Goal: Task Accomplishment & Management: Use online tool/utility

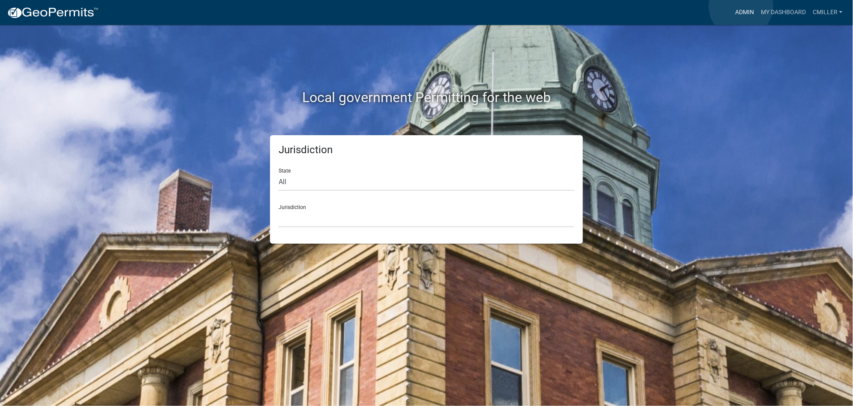
click at [742, 6] on link "Admin" at bounding box center [745, 12] width 26 height 16
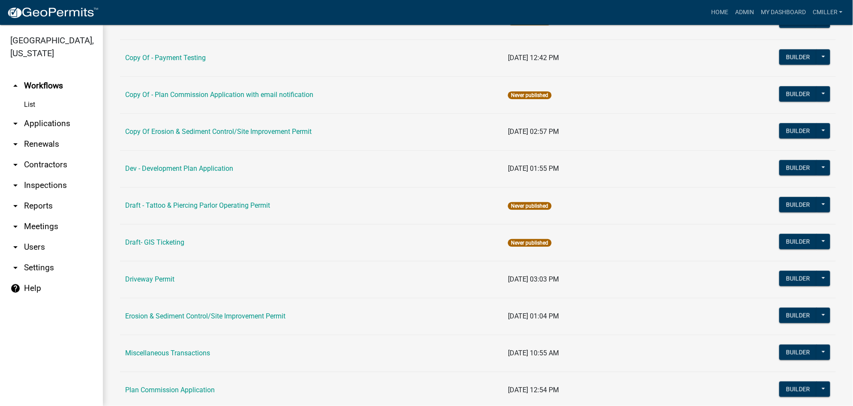
scroll to position [286, 0]
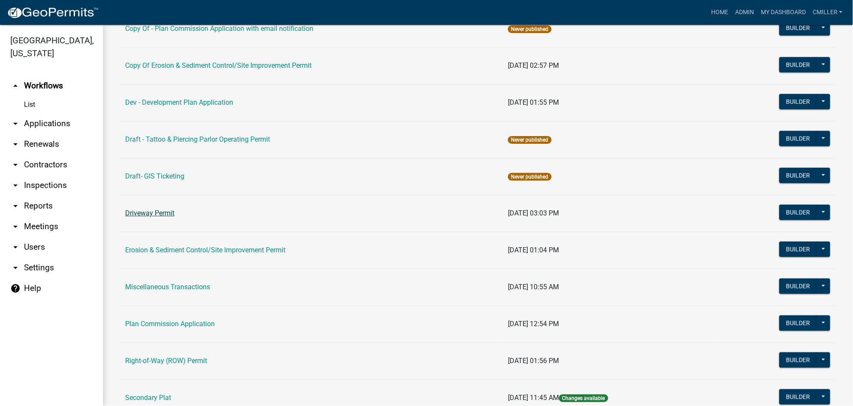
click at [166, 211] on link "Driveway Permit" at bounding box center [149, 213] width 49 height 8
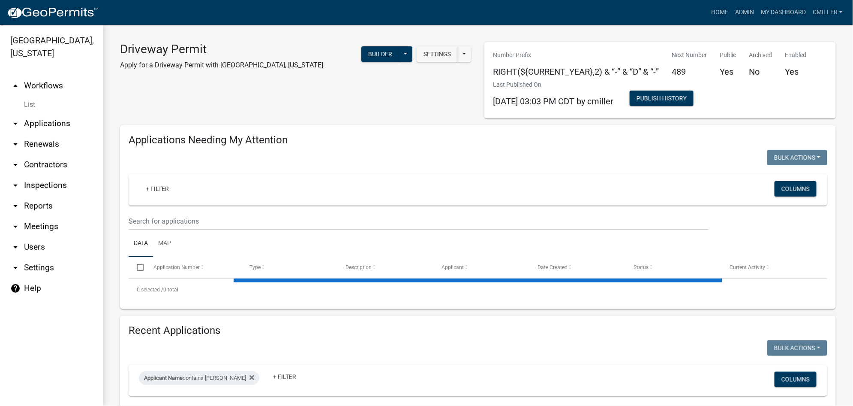
select select "3: 100"
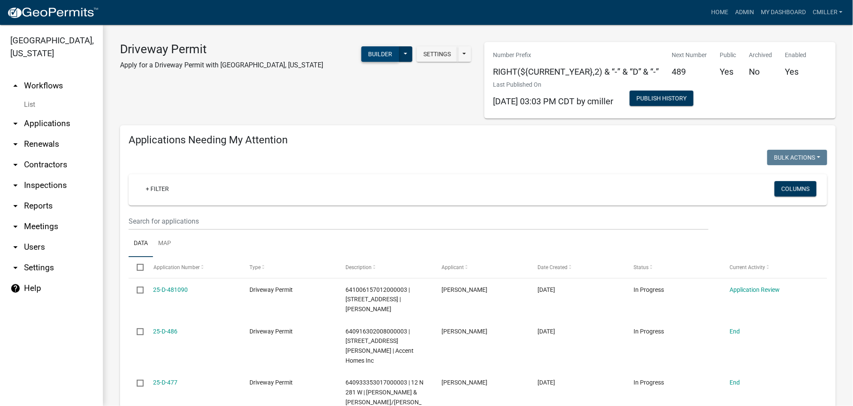
click at [378, 54] on button "Builder" at bounding box center [381, 53] width 38 height 15
select select
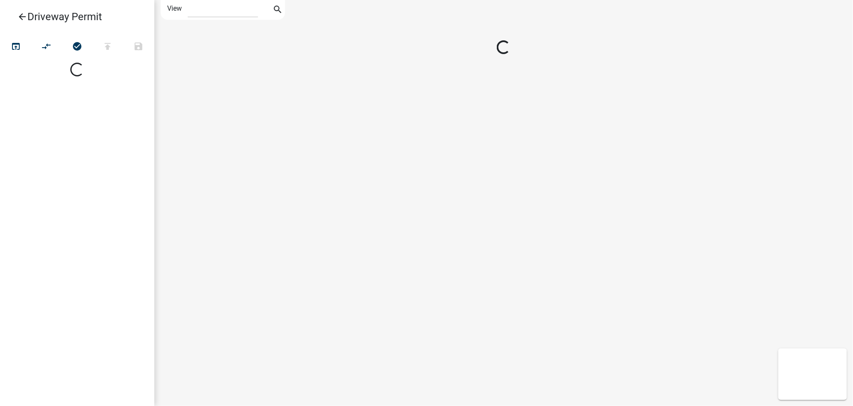
select select
select select "1"
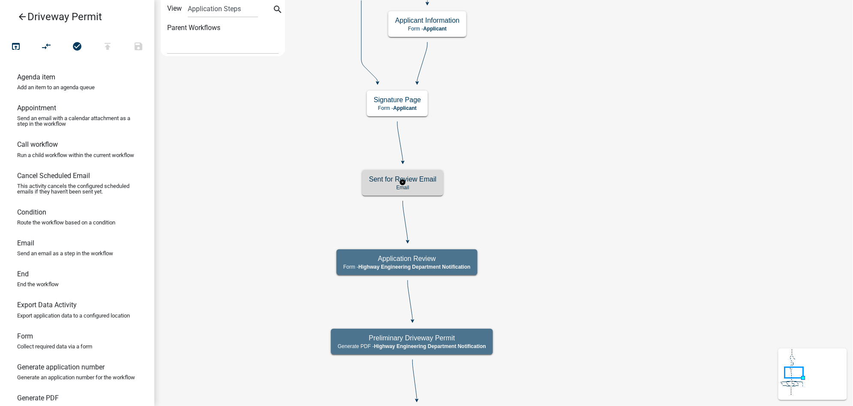
click at [426, 182] on h5 "Sent for Review Email" at bounding box center [402, 179] width 67 height 8
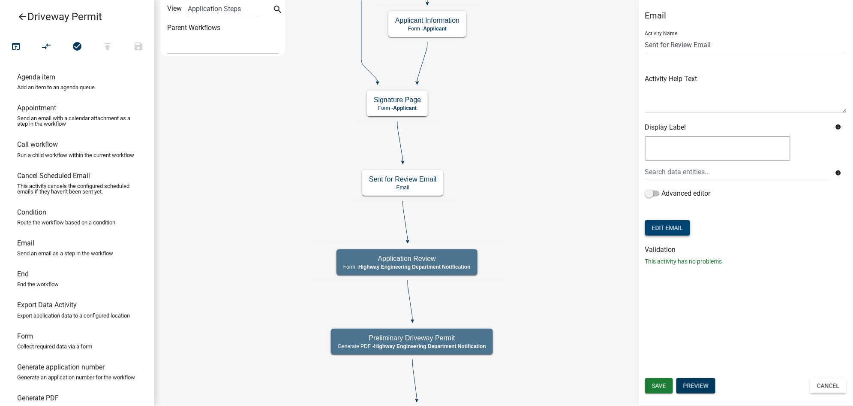
click at [659, 221] on button "Edit Email" at bounding box center [667, 227] width 45 height 15
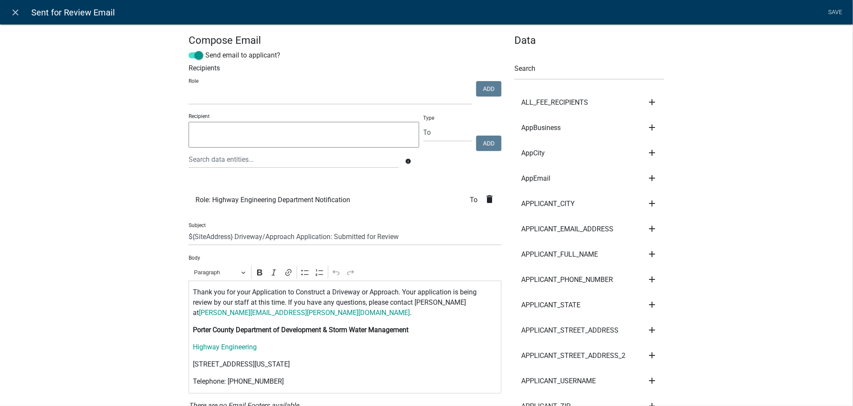
select select
drag, startPoint x: 413, startPoint y: 304, endPoint x: 453, endPoint y: 301, distance: 40.9
click at [453, 301] on p "Thank you for your Application to Construct a Driveway or Approach. Your applic…" at bounding box center [345, 302] width 304 height 31
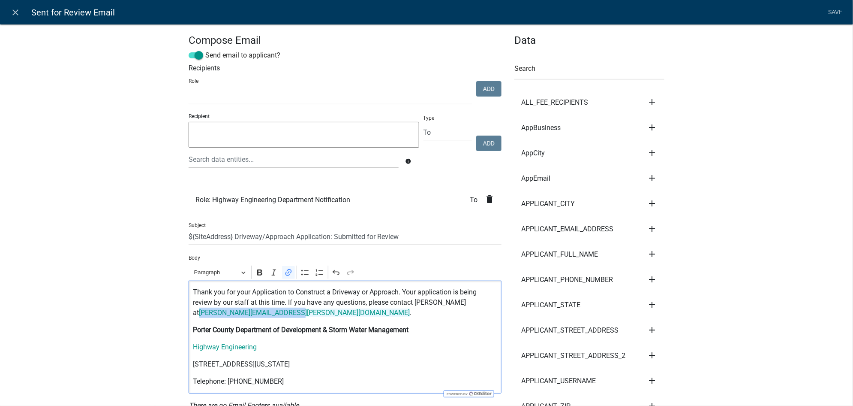
drag, startPoint x: 284, startPoint y: 313, endPoint x: 314, endPoint y: 357, distance: 53.1
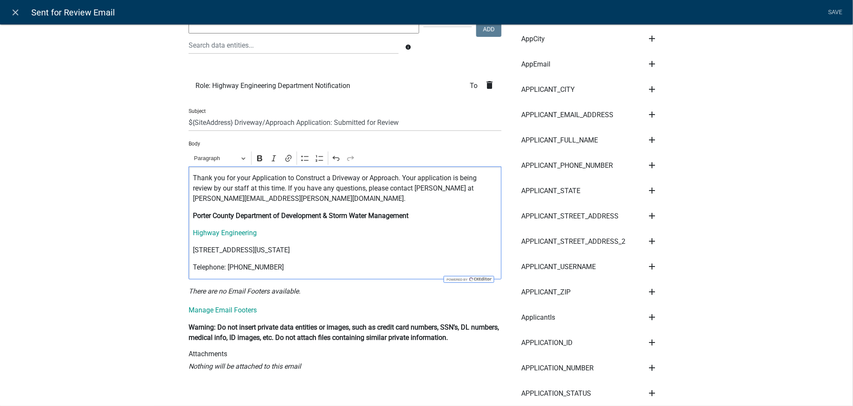
scroll to position [57, 0]
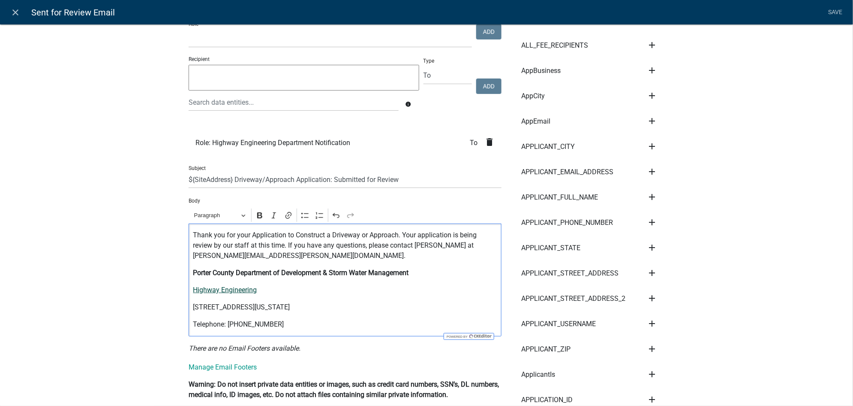
click at [226, 291] on link "Highway Engineering" at bounding box center [225, 290] width 64 height 8
drag, startPoint x: 302, startPoint y: 254, endPoint x: 187, endPoint y: 257, distance: 115.4
click at [189, 257] on div "Thank you for your Application to Construct a Driveway or Approach. Your applic…" at bounding box center [345, 279] width 313 height 113
click at [282, 210] on button "Link" at bounding box center [288, 215] width 13 height 13
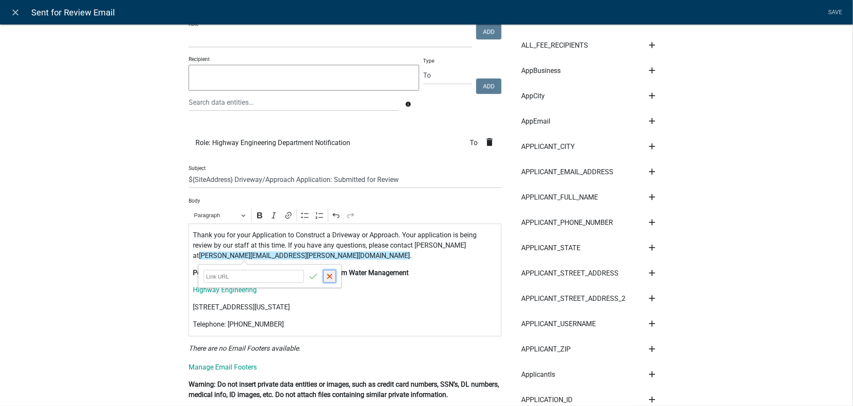
click at [330, 282] on button "Cancel" at bounding box center [329, 276] width 13 height 13
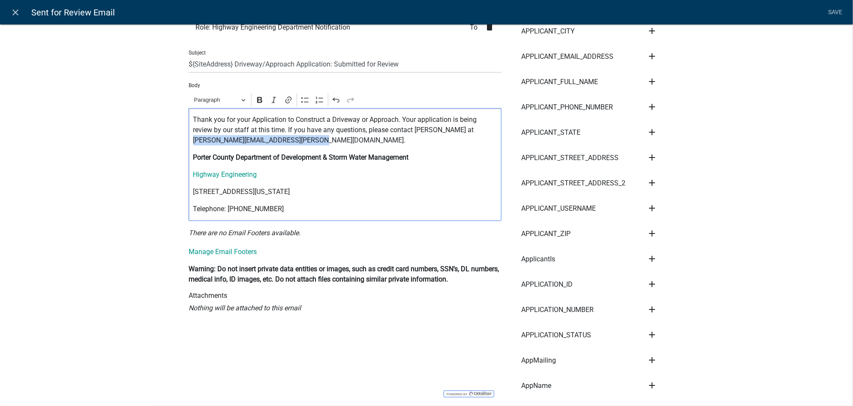
scroll to position [0, 0]
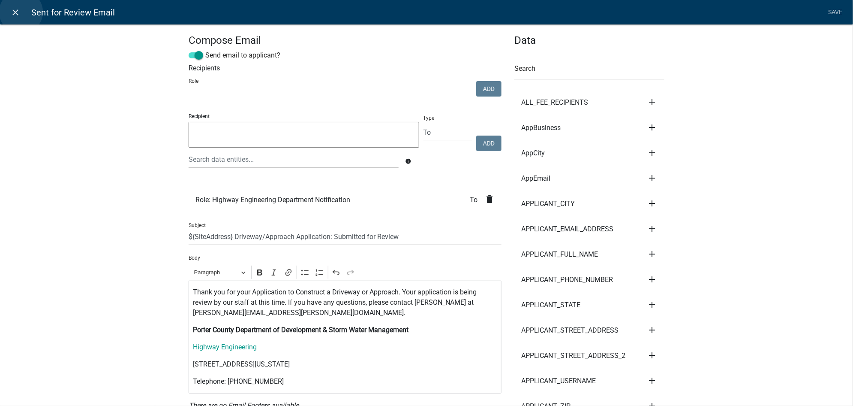
click at [21, 12] on link "close" at bounding box center [16, 12] width 18 height 18
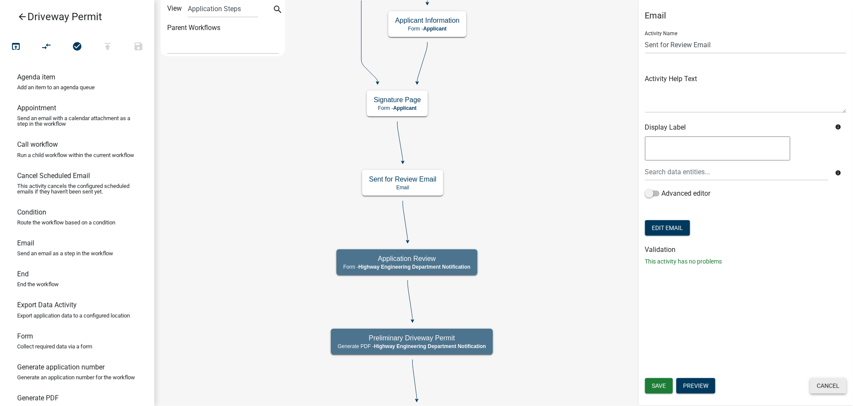
click at [824, 385] on button "Cancel" at bounding box center [829, 385] width 36 height 15
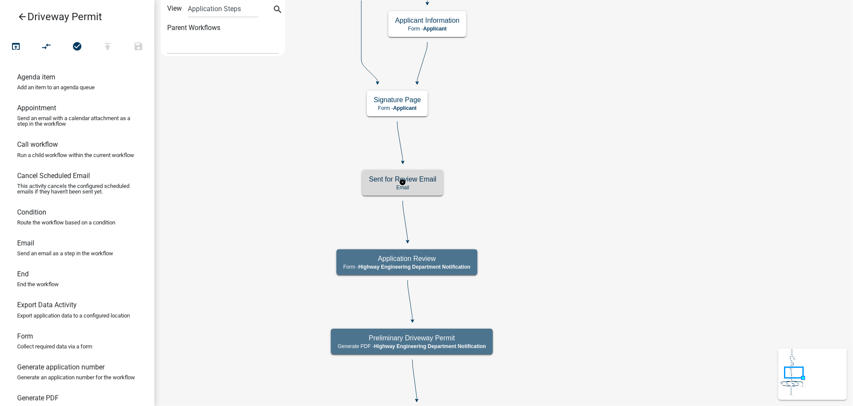
click at [420, 184] on p "Email" at bounding box center [402, 187] width 67 height 6
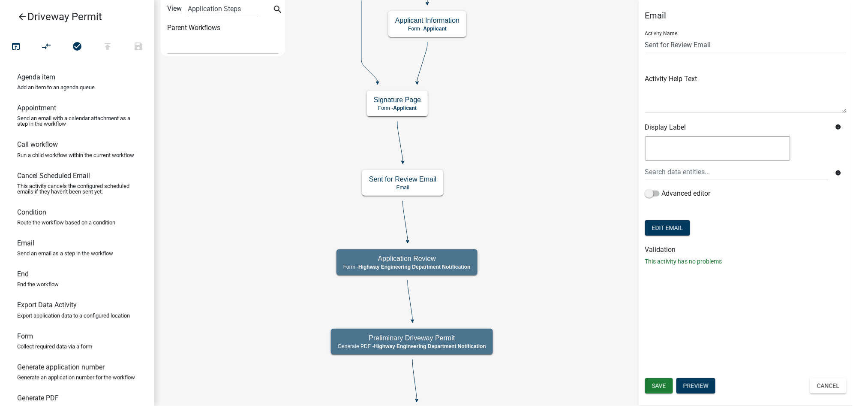
click at [663, 237] on form "Activity Name Sent for Review Email Activity Help Text Display Label info info …" at bounding box center [746, 131] width 202 height 214
click at [667, 226] on button "Edit Email" at bounding box center [667, 227] width 45 height 15
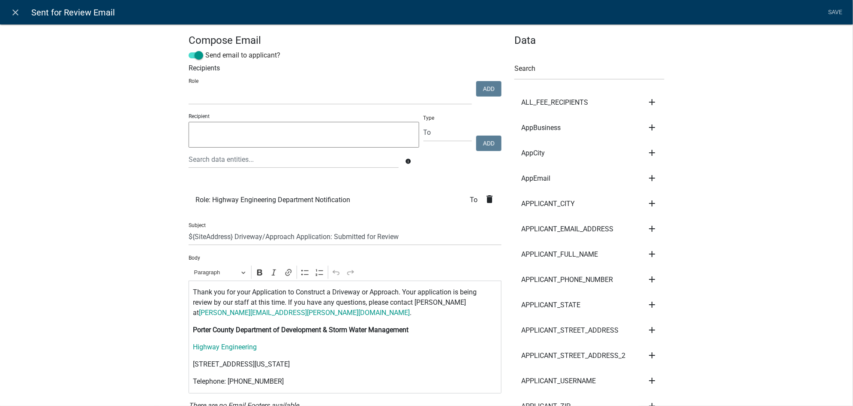
select select
click at [256, 311] on link "Robert.Goodman@porterco.org" at bounding box center [304, 312] width 211 height 8
drag, startPoint x: 410, startPoint y: 304, endPoint x: 455, endPoint y: 305, distance: 44.2
click at [455, 305] on p "Thank you for your Application to Construct a Driveway or Approach. Your applic…" at bounding box center [345, 302] width 304 height 31
click at [282, 314] on link "Robert.Goodman@porterco.org" at bounding box center [304, 312] width 211 height 8
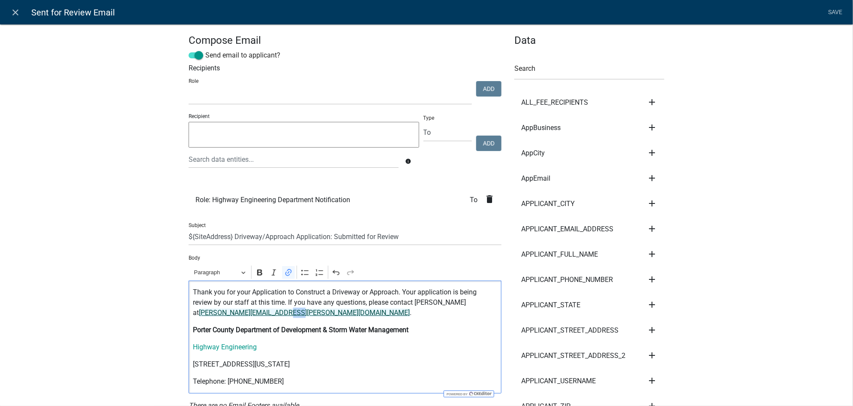
click at [282, 314] on link "Robert.Goodman@porterco.org" at bounding box center [304, 312] width 211 height 8
click at [285, 314] on p "Thank you for your Application to Construct a Driveway or Approach. Your applic…" at bounding box center [345, 302] width 304 height 31
drag, startPoint x: 285, startPoint y: 314, endPoint x: 184, endPoint y: 313, distance: 100.4
click at [189, 313] on div "Thank you for your Application to Construct a Driveway or Approach. Your applic…" at bounding box center [345, 336] width 313 height 113
click at [199, 314] on link "matthew.phillips@portercountyin.gov" at bounding box center [304, 312] width 211 height 8
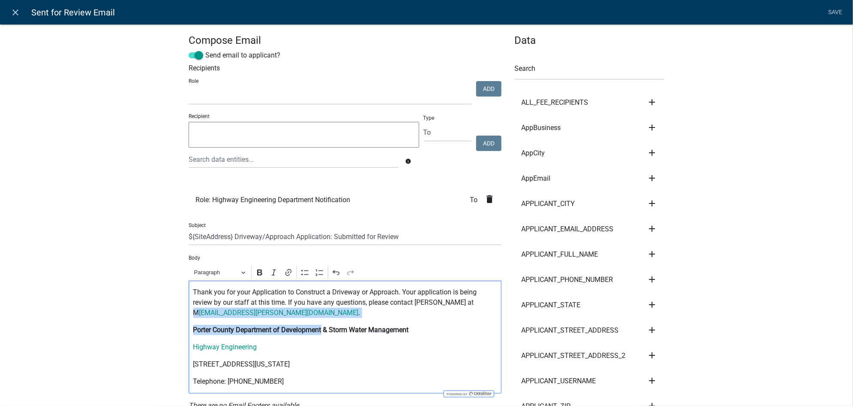
drag, startPoint x: 316, startPoint y: 318, endPoint x: 190, endPoint y: 315, distance: 126.1
click at [190, 315] on div "Thank you for your Application to Construct a Driveway or Approach. Your applic…" at bounding box center [345, 336] width 313 height 113
click at [318, 313] on p "Thank you for your Application to Construct a Driveway or Approach. Your applic…" at bounding box center [345, 302] width 304 height 31
drag, startPoint x: 313, startPoint y: 313, endPoint x: 187, endPoint y: 318, distance: 125.8
click at [189, 318] on div "Thank you for your Application to Construct a Driveway or Approach. Your applic…" at bounding box center [345, 336] width 313 height 113
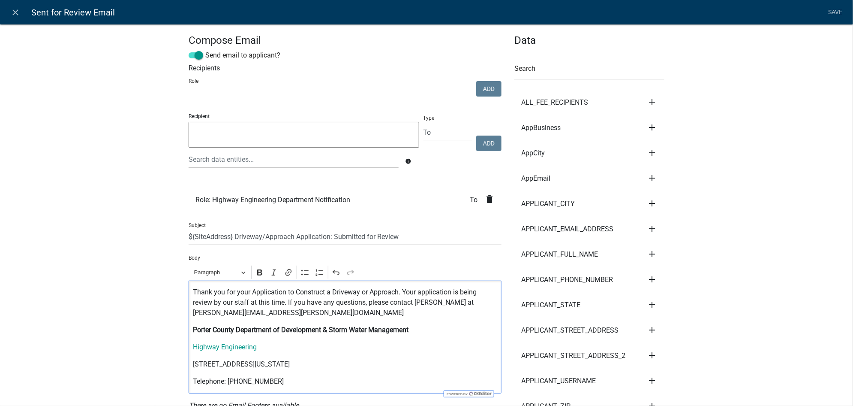
click at [194, 312] on p "Thank you for your Application to Construct a Driveway or Approach. Your applic…" at bounding box center [345, 302] width 304 height 31
click at [217, 315] on p "Thank you for your Application to Construct a Driveway or Approach. Your applic…" at bounding box center [345, 302] width 304 height 31
click at [311, 316] on p "Thank you for your Application to Construct a Driveway or Approach. Your applic…" at bounding box center [345, 302] width 304 height 31
drag, startPoint x: 303, startPoint y: 316, endPoint x: 266, endPoint y: 317, distance: 36.5
click at [266, 317] on p "Thank you for your Application to Construct a Driveway or Approach. Your applic…" at bounding box center [345, 302] width 304 height 31
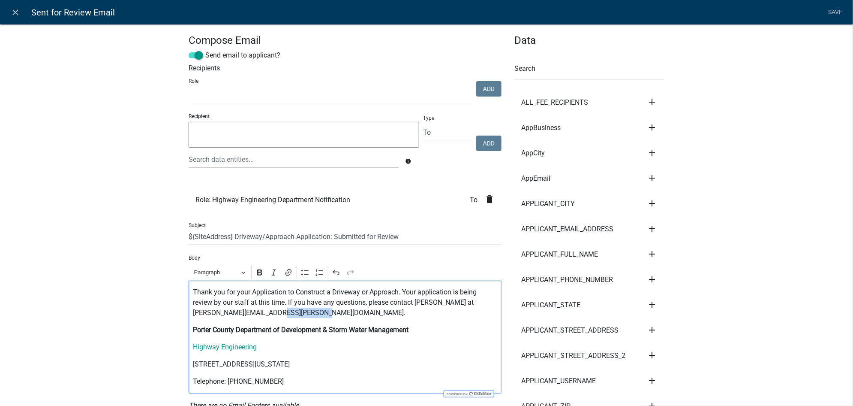
click at [287, 316] on p "Thank you for your Application to Construct a Driveway or Approach. Your applic…" at bounding box center [345, 302] width 304 height 31
drag, startPoint x: 301, startPoint y: 313, endPoint x: 190, endPoint y: 313, distance: 111.1
click at [193, 313] on p "Thank you for your Application to Construct a Driveway or Approach. Your applic…" at bounding box center [345, 302] width 304 height 31
click at [284, 275] on icon "Editor toolbar" at bounding box center [288, 272] width 9 height 9
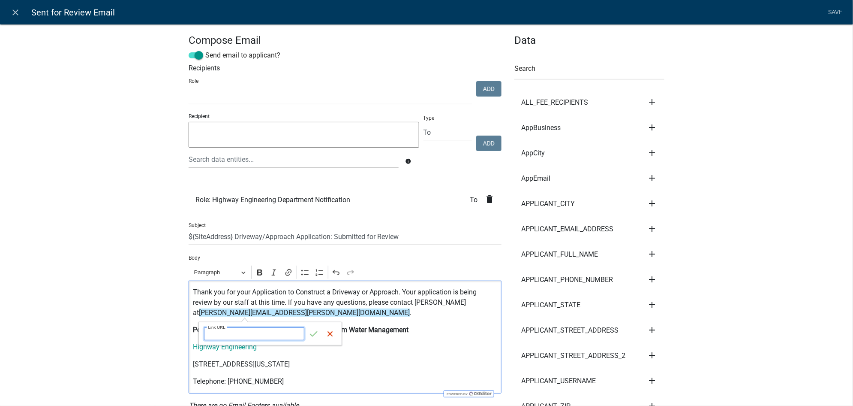
click at [265, 337] on input "Link URL" at bounding box center [254, 333] width 100 height 13
paste input "matthew.phillips@portercountyin.gov"
type input "matthew.phillips@portercountyin.gov"
click at [310, 335] on icon "submit" at bounding box center [314, 333] width 9 height 9
click at [402, 308] on p "Thank you for your Application to Construct a Driveway or Approach. Your applic…" at bounding box center [345, 302] width 304 height 31
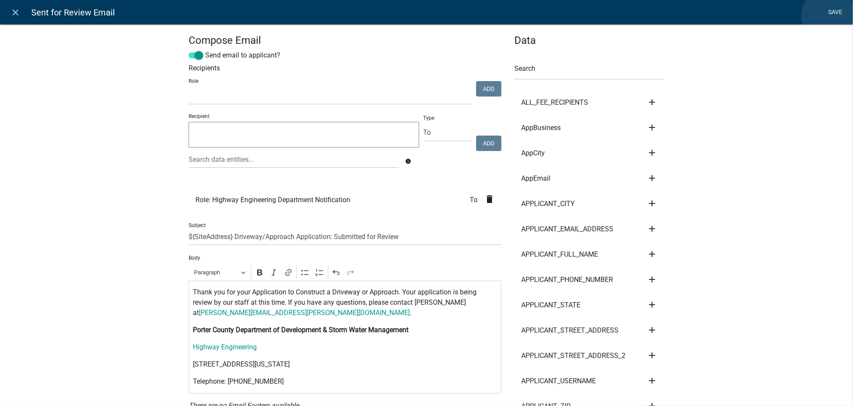
click at [829, 16] on link "Save" at bounding box center [835, 12] width 21 height 16
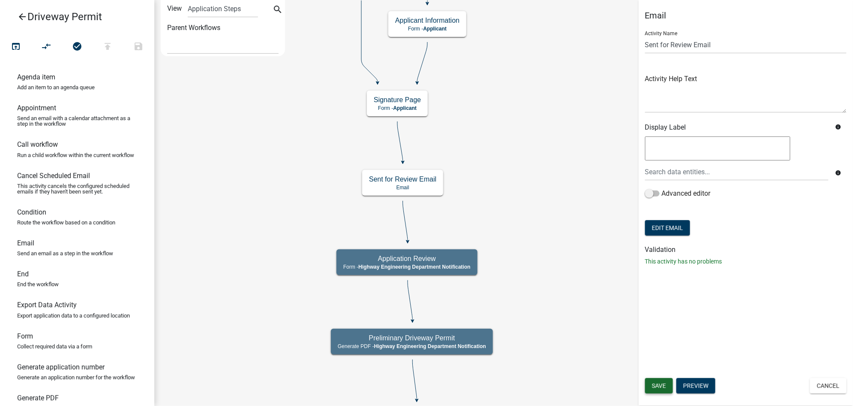
click at [661, 381] on button "Save" at bounding box center [659, 385] width 28 height 15
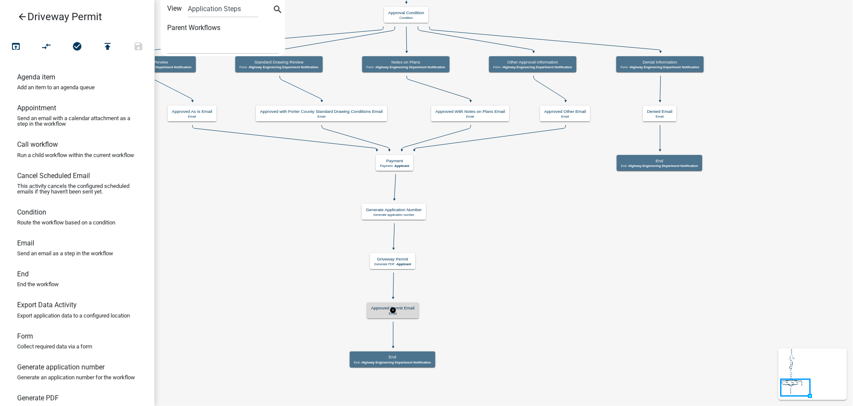
click at [412, 311] on p "Email" at bounding box center [392, 313] width 43 height 4
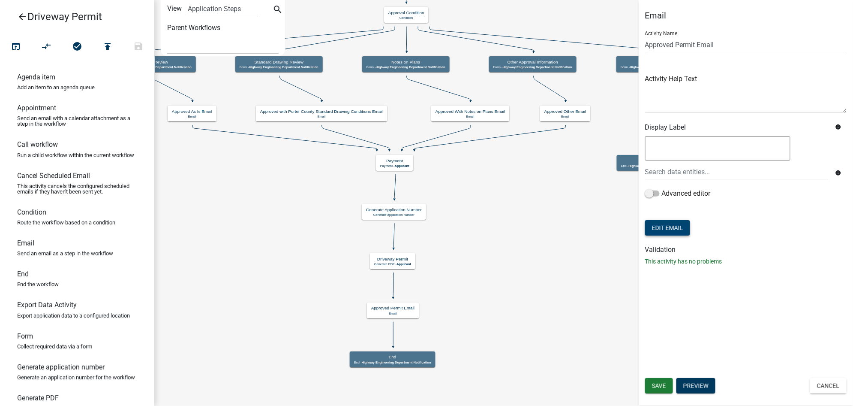
click at [661, 222] on button "Edit Email" at bounding box center [667, 227] width 45 height 15
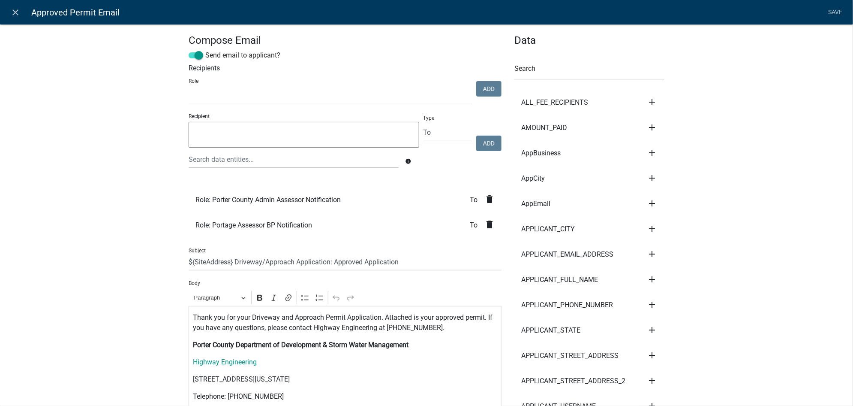
select select
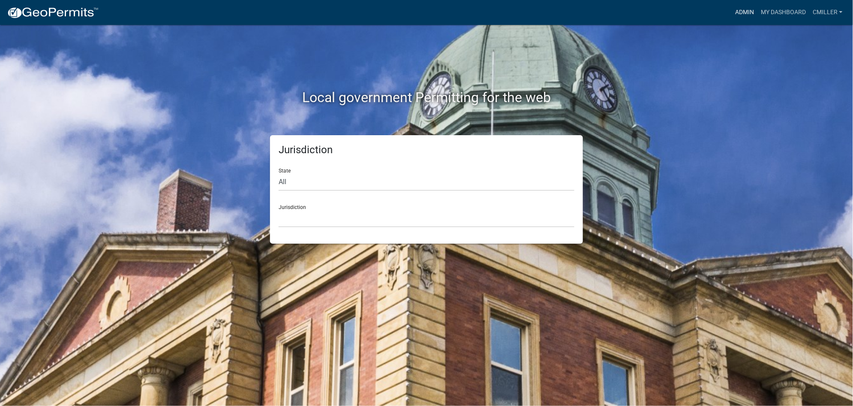
click at [740, 9] on link "Admin" at bounding box center [745, 12] width 26 height 16
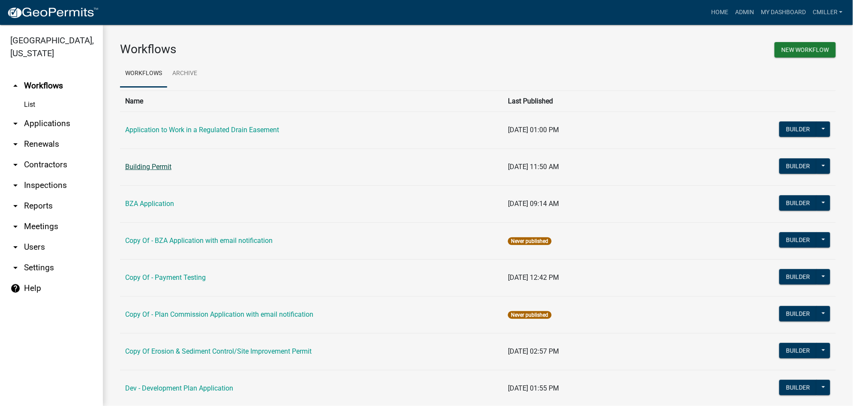
click at [159, 170] on link "Building Permit" at bounding box center [148, 167] width 46 height 8
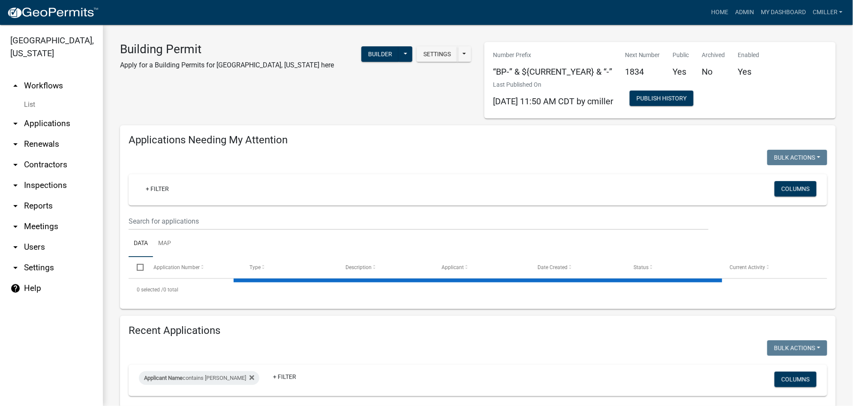
select select "3: 100"
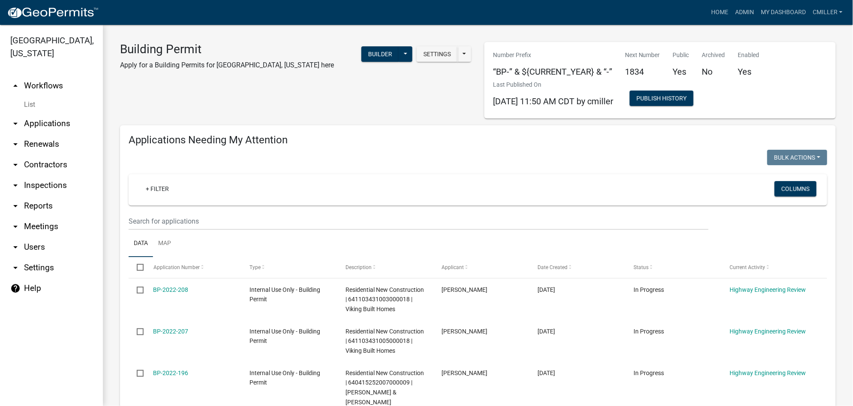
click at [35, 96] on link "List" at bounding box center [51, 104] width 103 height 17
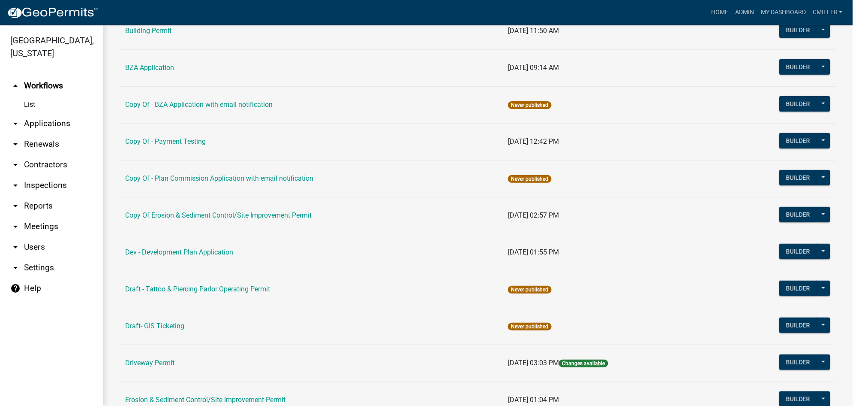
scroll to position [172, 0]
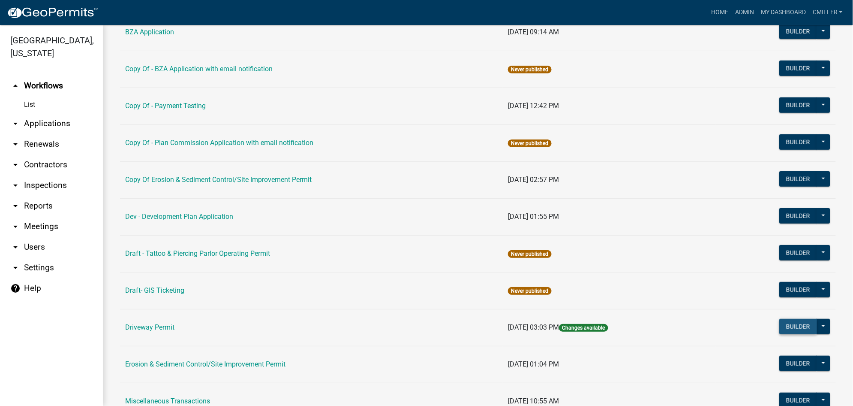
click at [780, 332] on button "Builder" at bounding box center [799, 326] width 38 height 15
select select
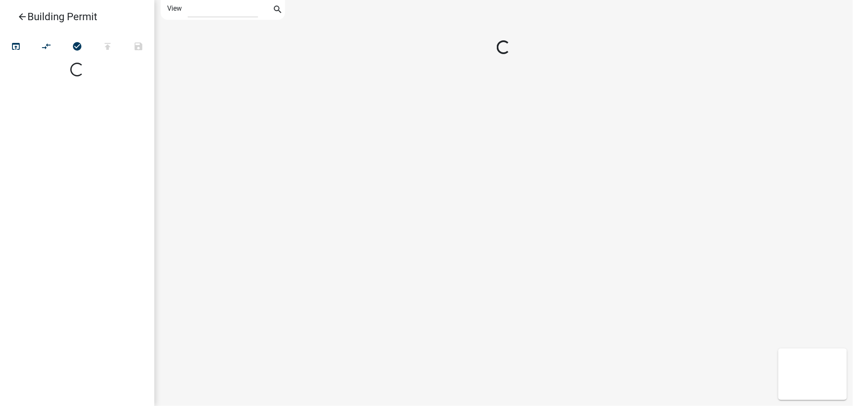
select select
select select "1"
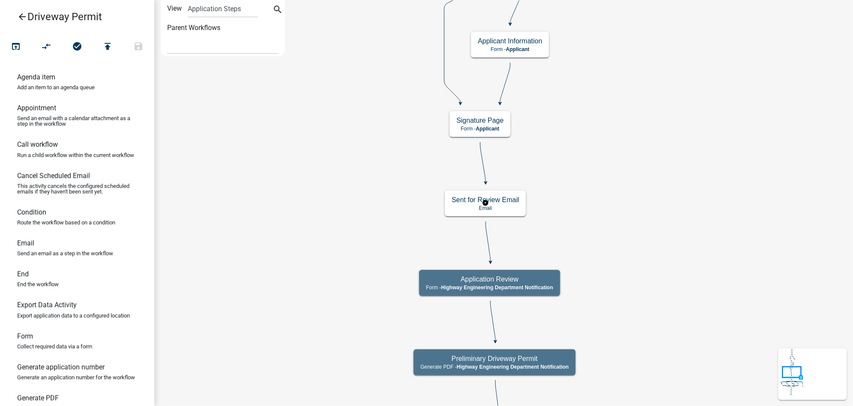
click at [489, 218] on rect at bounding box center [486, 203] width 111 height 36
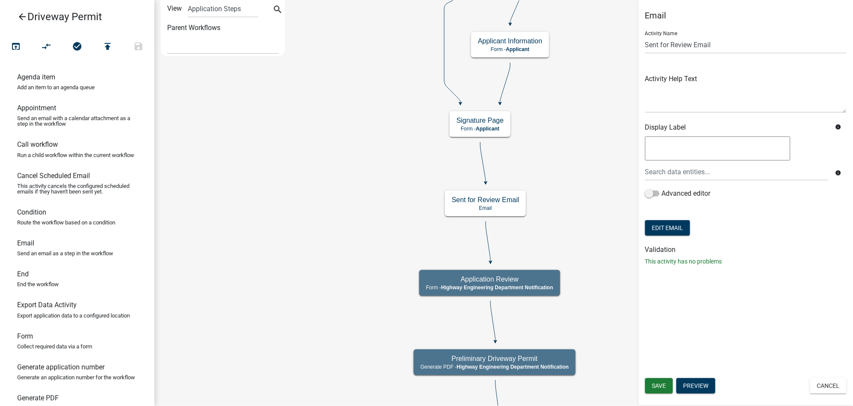
click at [677, 220] on form "Activity Name Sent for Review Email Activity Help Text Display Label info info …" at bounding box center [746, 131] width 202 height 214
click at [685, 232] on button "Edit Email" at bounding box center [667, 227] width 45 height 15
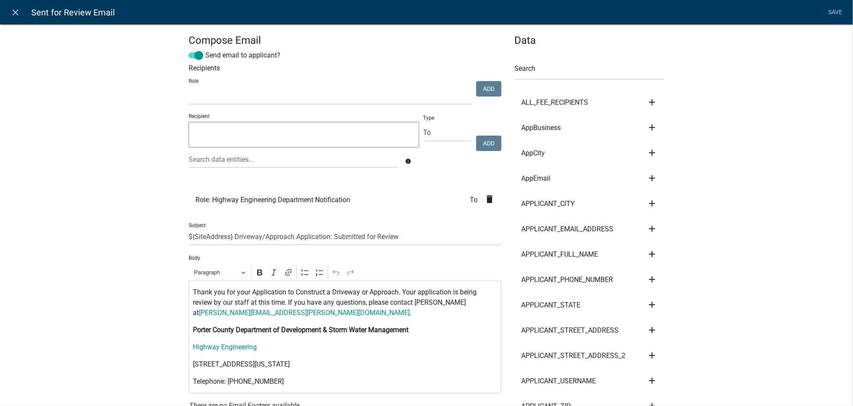
select select
click at [827, 14] on link "Save" at bounding box center [835, 12] width 21 height 16
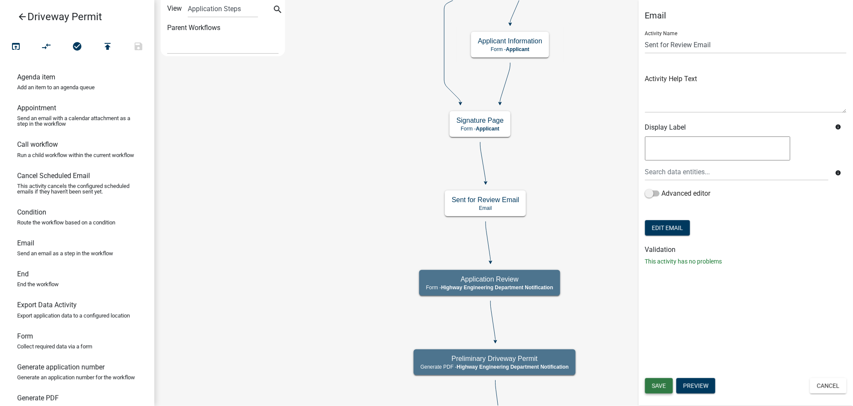
click at [662, 389] on button "Save" at bounding box center [659, 385] width 28 height 15
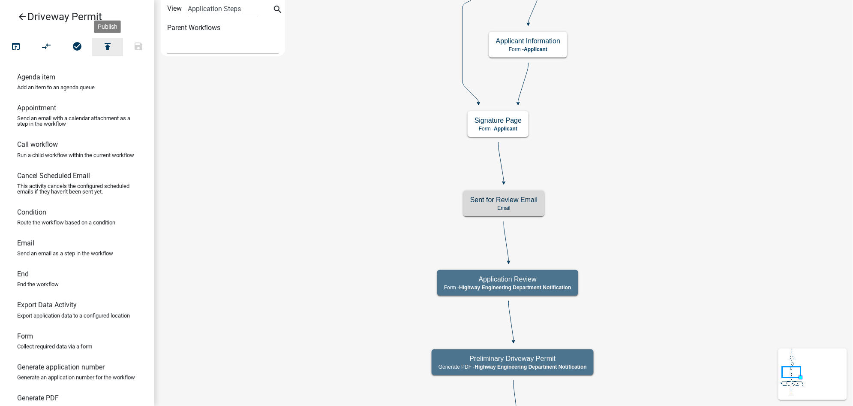
click at [104, 47] on icon "publish" at bounding box center [108, 47] width 10 height 12
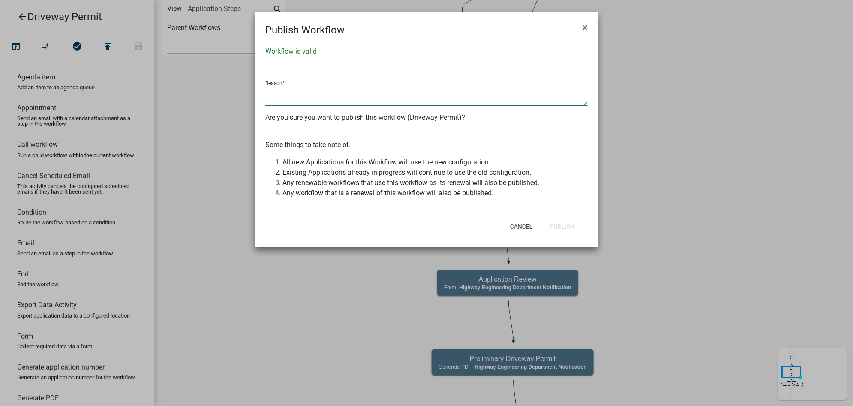
click at [326, 88] on textarea at bounding box center [426, 96] width 323 height 20
drag, startPoint x: 383, startPoint y: 93, endPoint x: 360, endPoint y: 92, distance: 22.3
click at [360, 92] on textarea "edited review email ctm 2025/19/09" at bounding box center [426, 96] width 323 height 20
drag, startPoint x: 338, startPoint y: 93, endPoint x: 328, endPoint y: 93, distance: 10.3
click at [328, 93] on textarea "edited review email ctm [DATE]" at bounding box center [426, 96] width 323 height 20
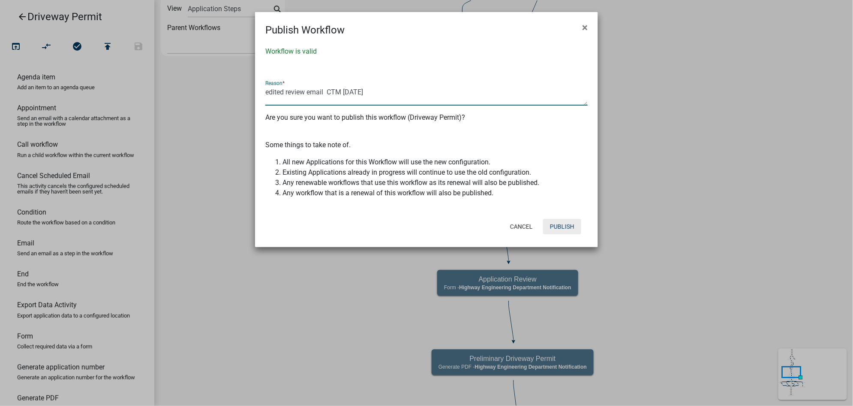
type textarea "edited review email CTM [DATE]"
click at [562, 221] on button "Publish" at bounding box center [562, 226] width 38 height 15
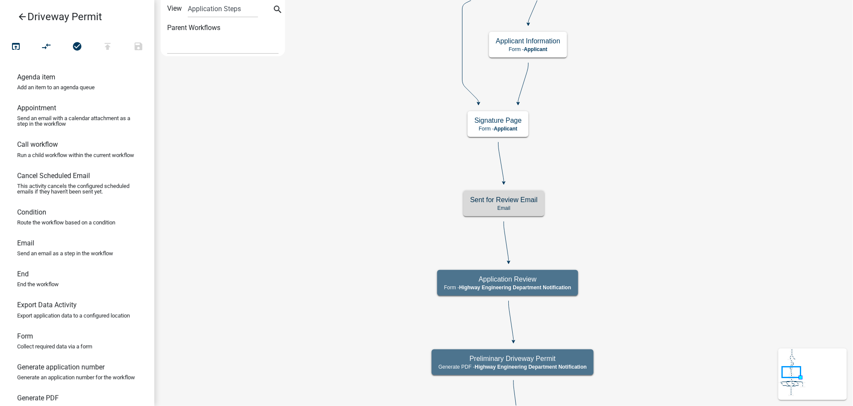
click at [478, 209] on p "Email" at bounding box center [503, 208] width 67 height 6
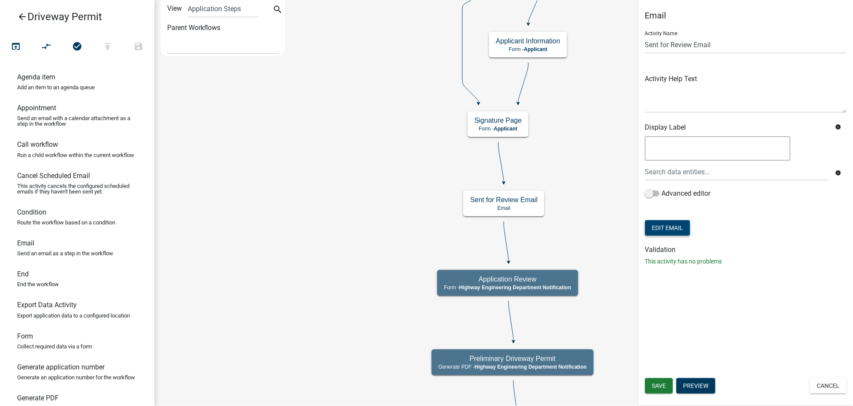
click at [661, 230] on button "Edit Email" at bounding box center [667, 227] width 45 height 15
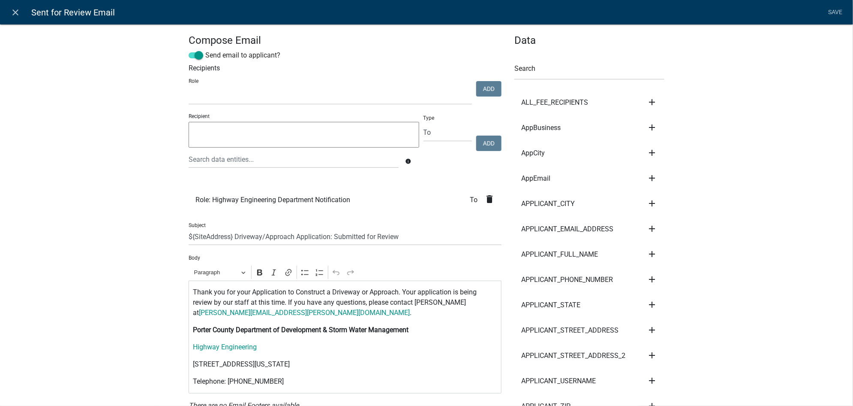
select select
click at [16, 8] on icon "close" at bounding box center [16, 12] width 10 height 10
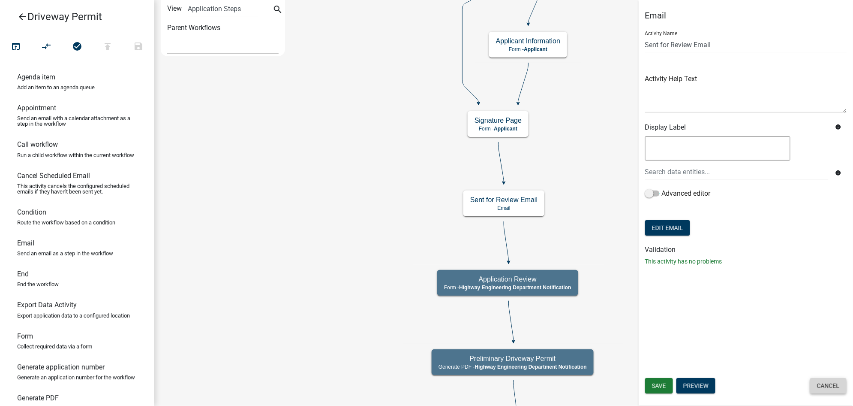
drag, startPoint x: 845, startPoint y: 385, endPoint x: 814, endPoint y: 371, distance: 34.2
click at [844, 385] on button "Cancel" at bounding box center [829, 385] width 36 height 15
